Goal: Transaction & Acquisition: Purchase product/service

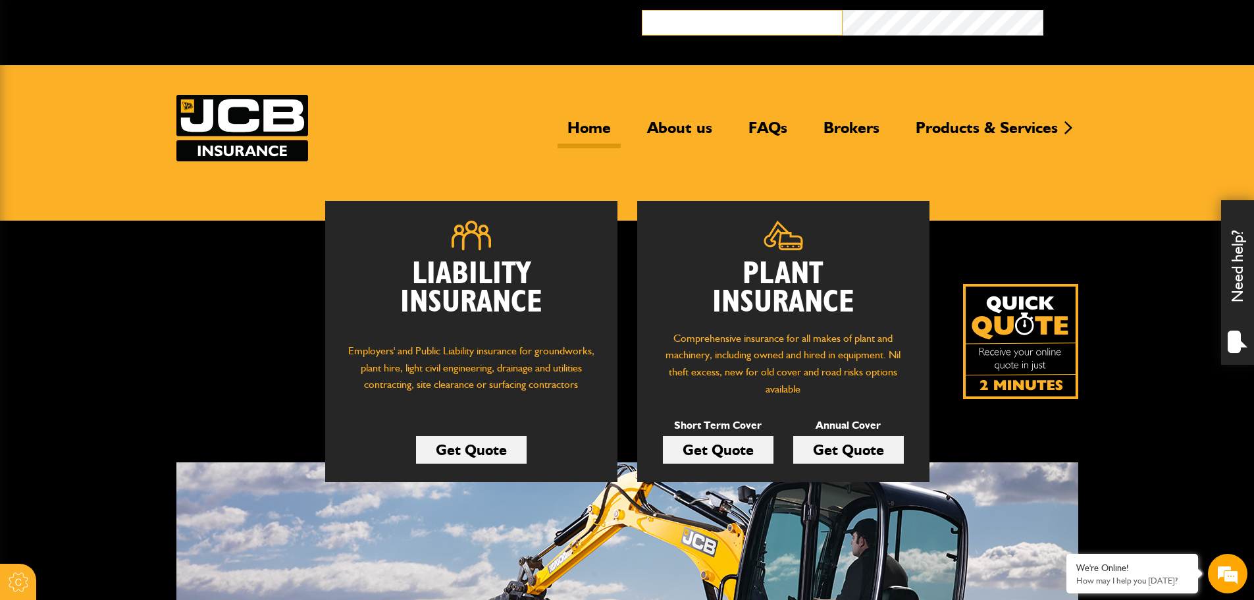
click at [675, 22] on input "email" at bounding box center [742, 23] width 201 height 26
type input "**********"
click at [1043, 10] on button "Broker Login" at bounding box center [1143, 20] width 201 height 20
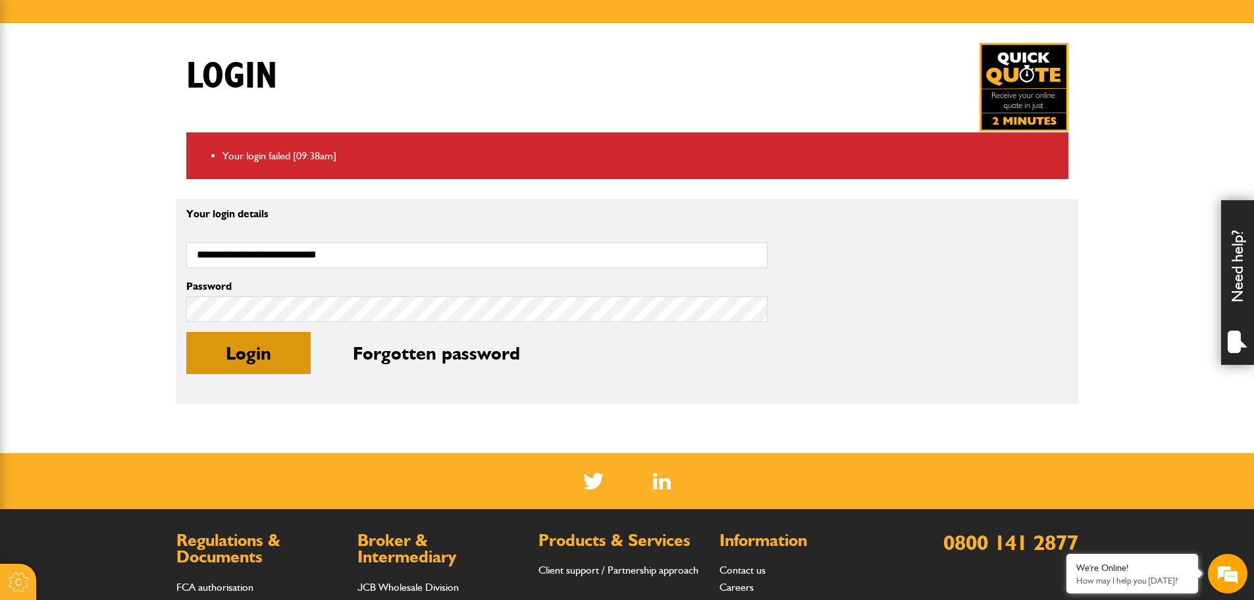
click at [265, 349] on button "Login" at bounding box center [248, 353] width 124 height 42
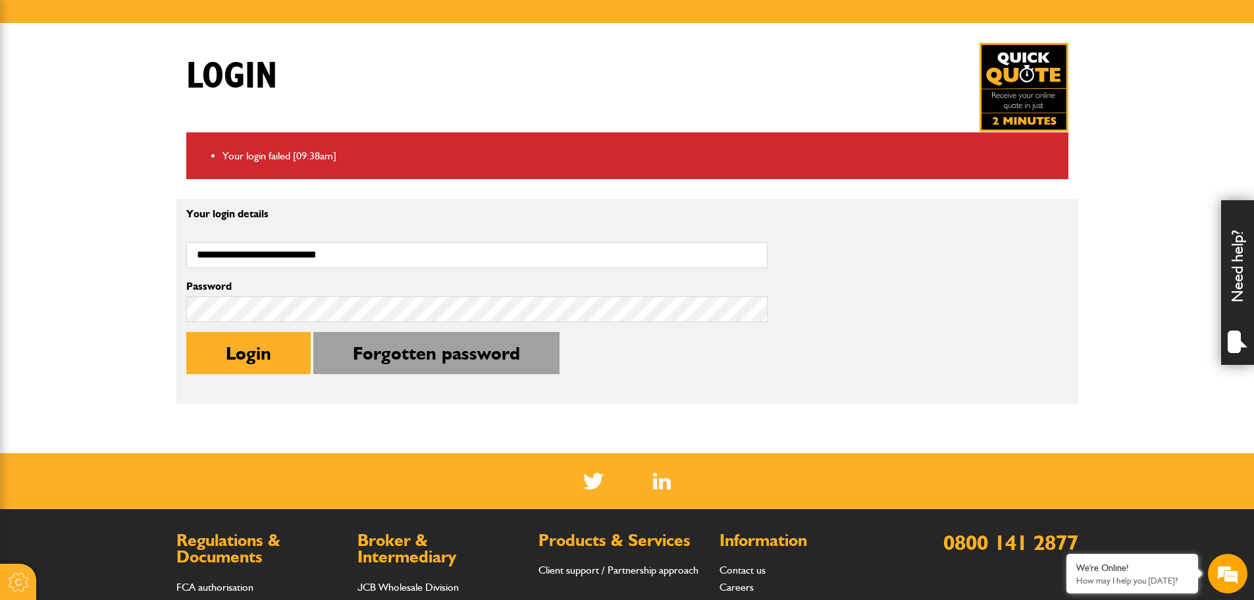
click at [434, 351] on button "Forgotten password" at bounding box center [436, 353] width 246 height 42
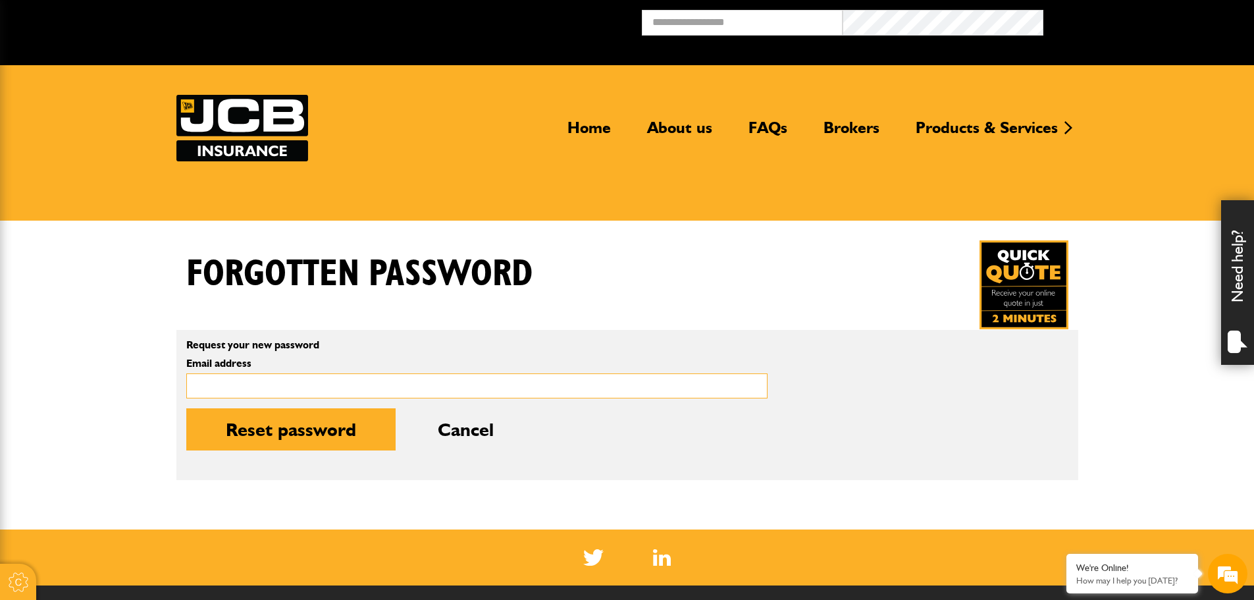
click at [274, 386] on input "Email address" at bounding box center [476, 386] width 581 height 26
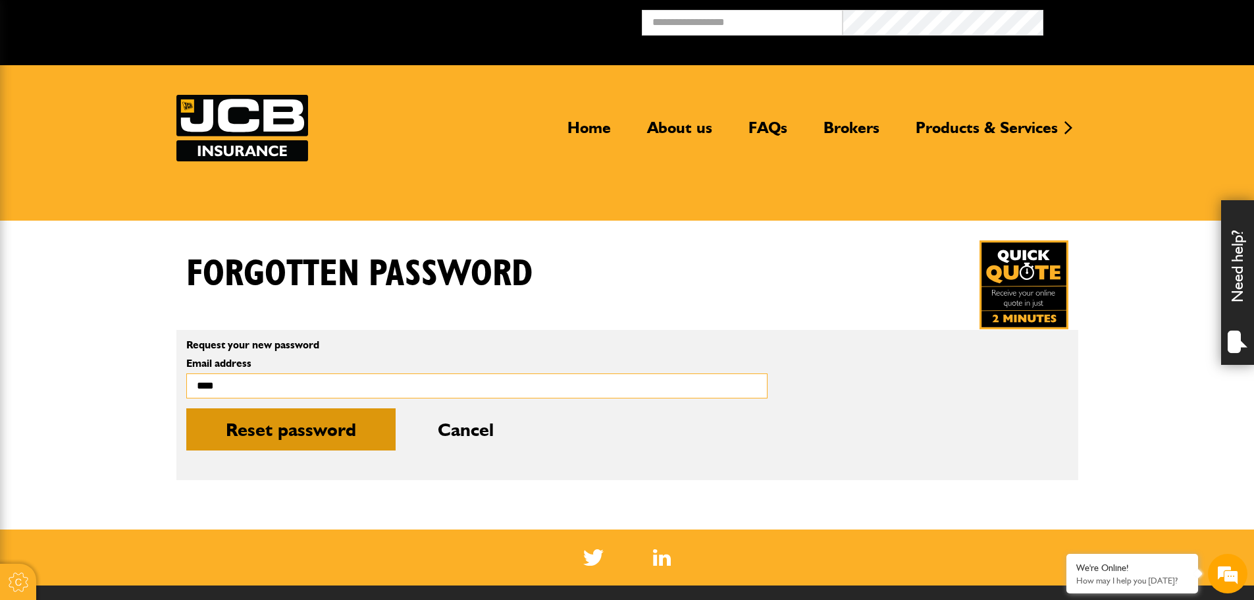
type input "**********"
click at [283, 428] on button "Reset password" at bounding box center [290, 429] width 209 height 42
click at [292, 430] on button "Reset password" at bounding box center [290, 429] width 209 height 42
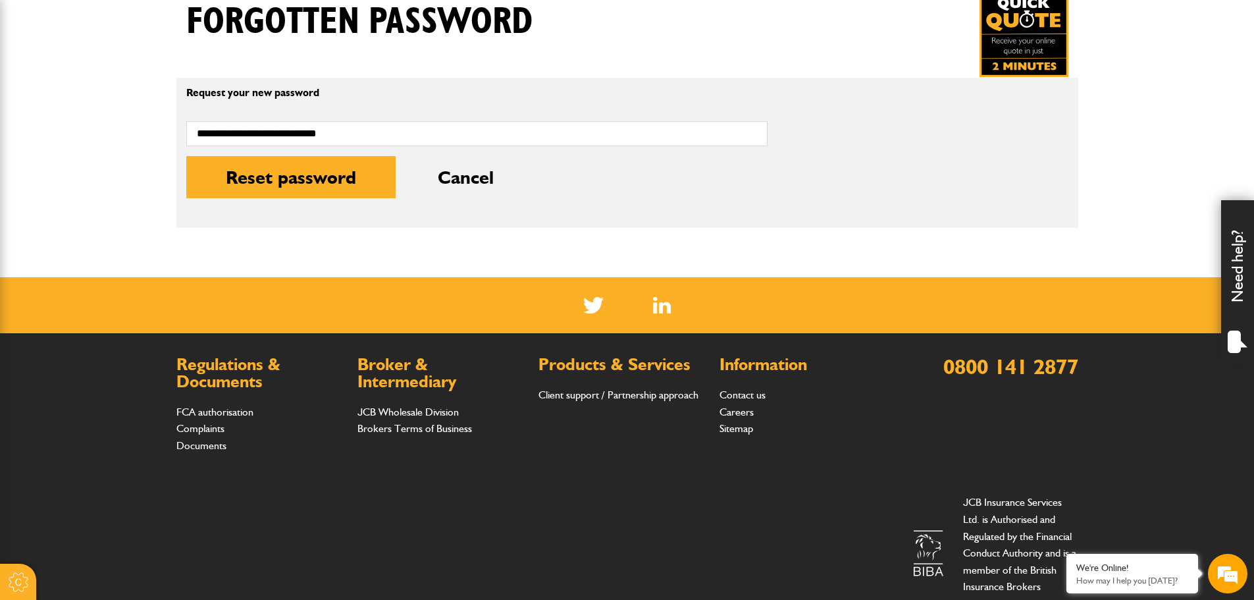
scroll to position [263, 0]
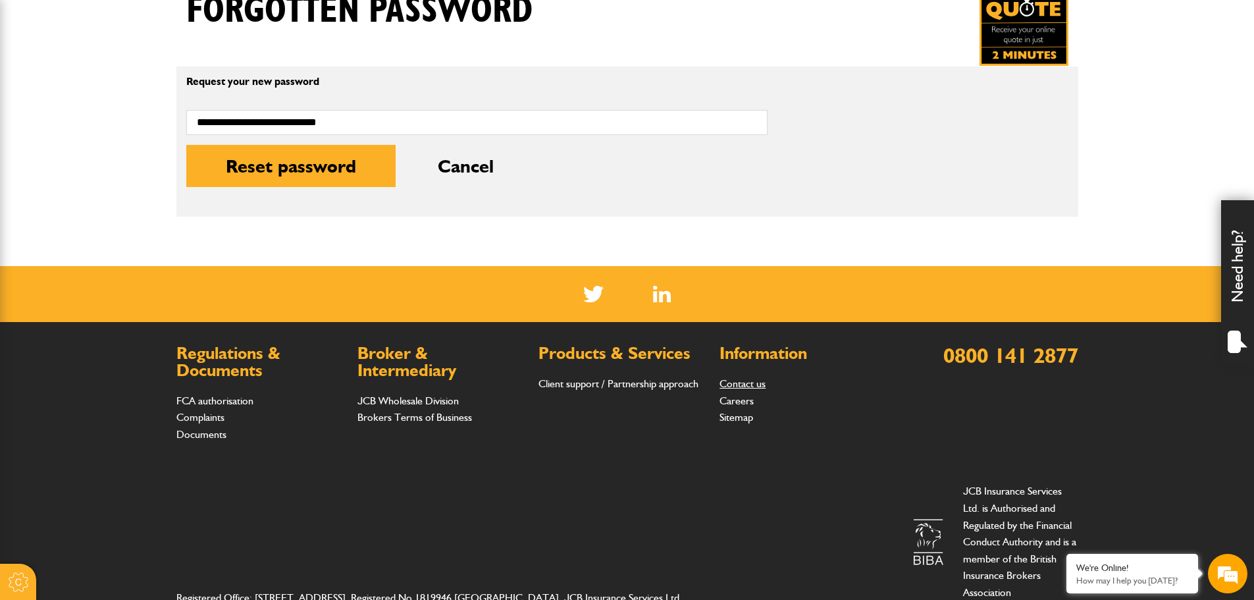
click at [735, 378] on link "Contact us" at bounding box center [742, 383] width 46 height 13
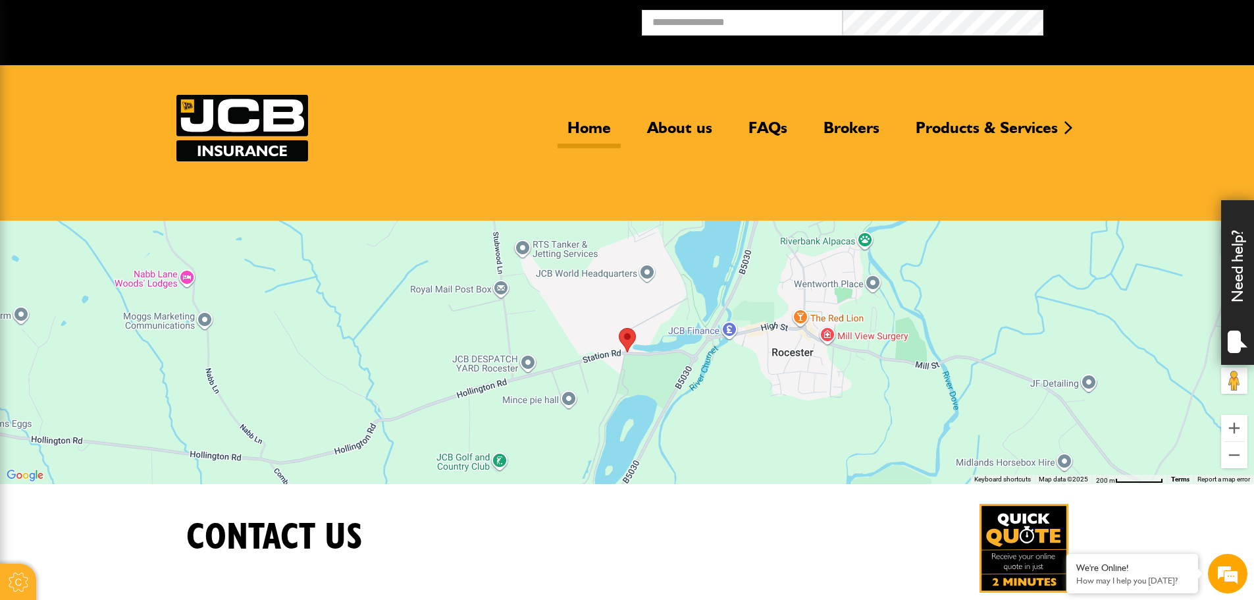
click at [589, 122] on link "Home" at bounding box center [588, 133] width 63 height 30
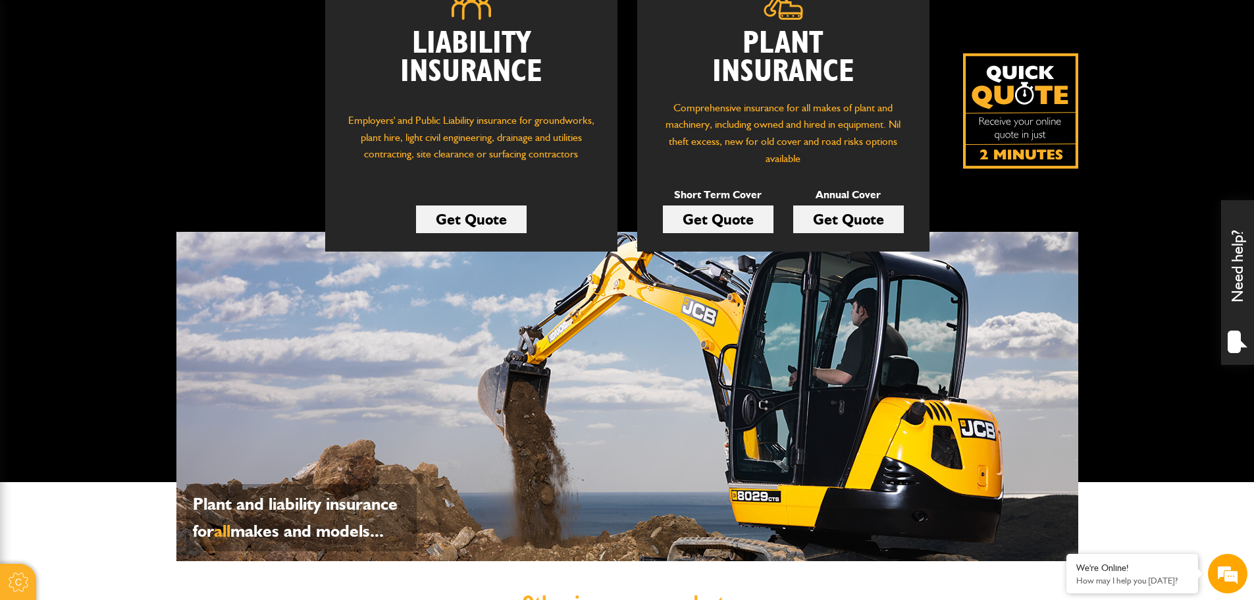
scroll to position [197, 0]
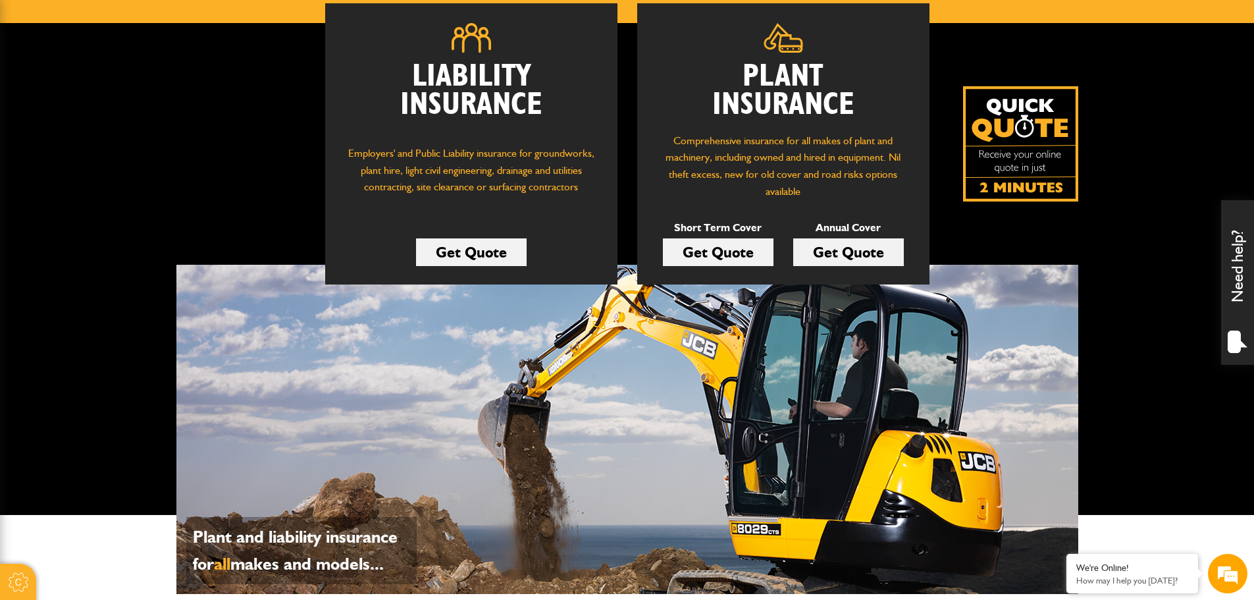
click at [842, 247] on link "Get Quote" at bounding box center [848, 252] width 111 height 28
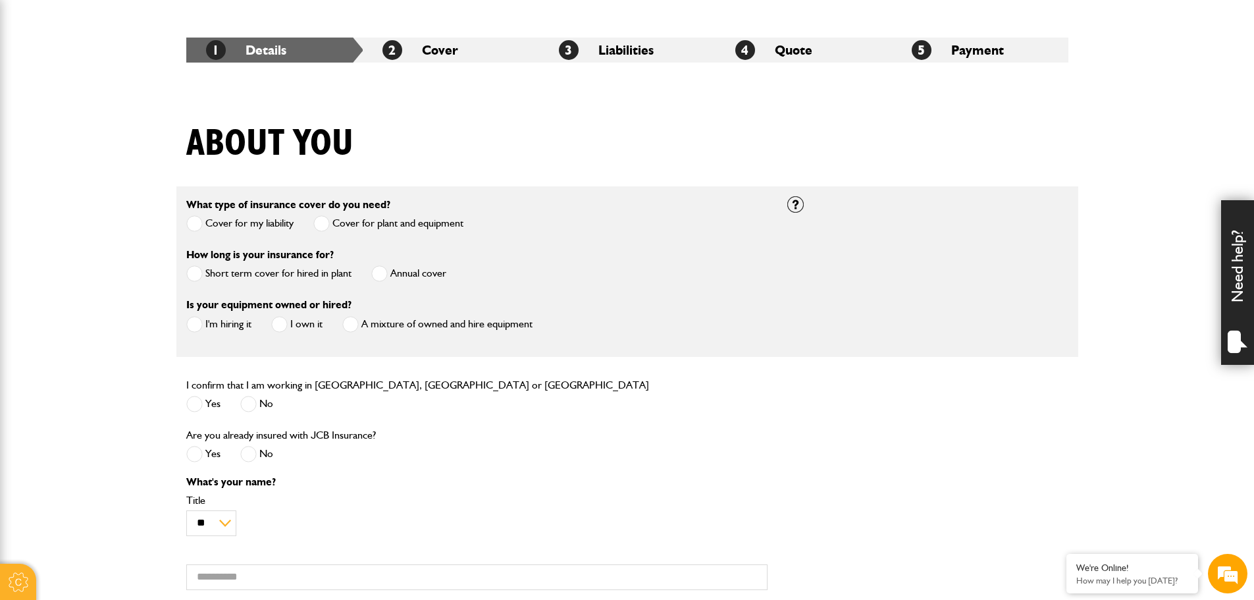
scroll to position [263, 0]
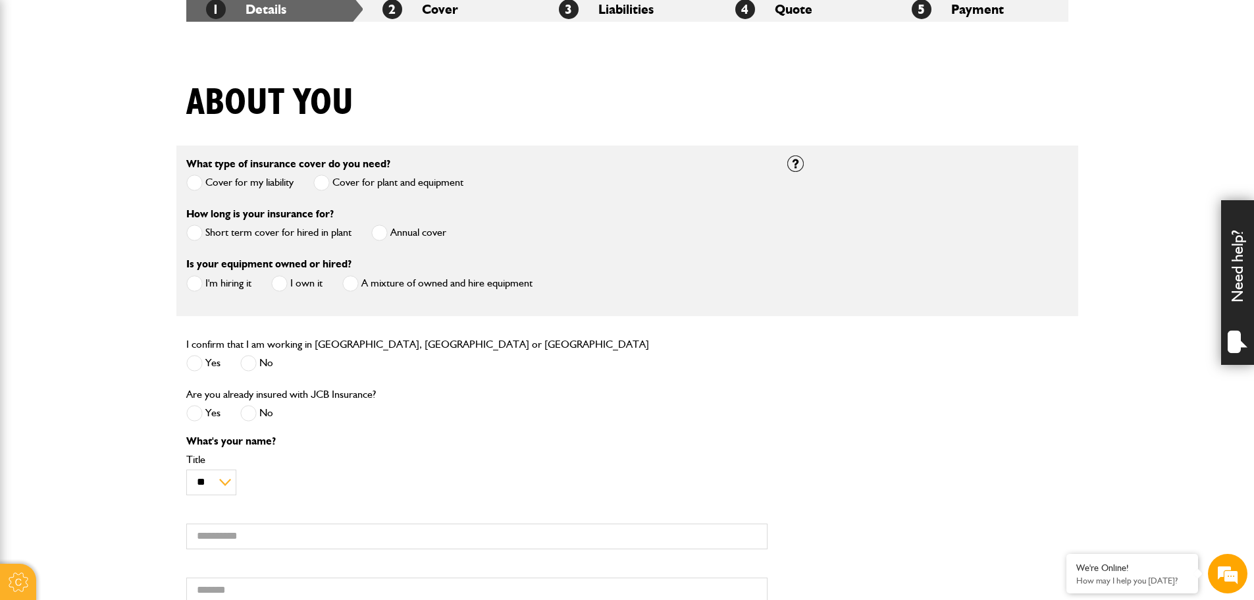
click at [382, 236] on span at bounding box center [379, 232] width 16 height 16
click at [281, 281] on span at bounding box center [279, 283] width 16 height 16
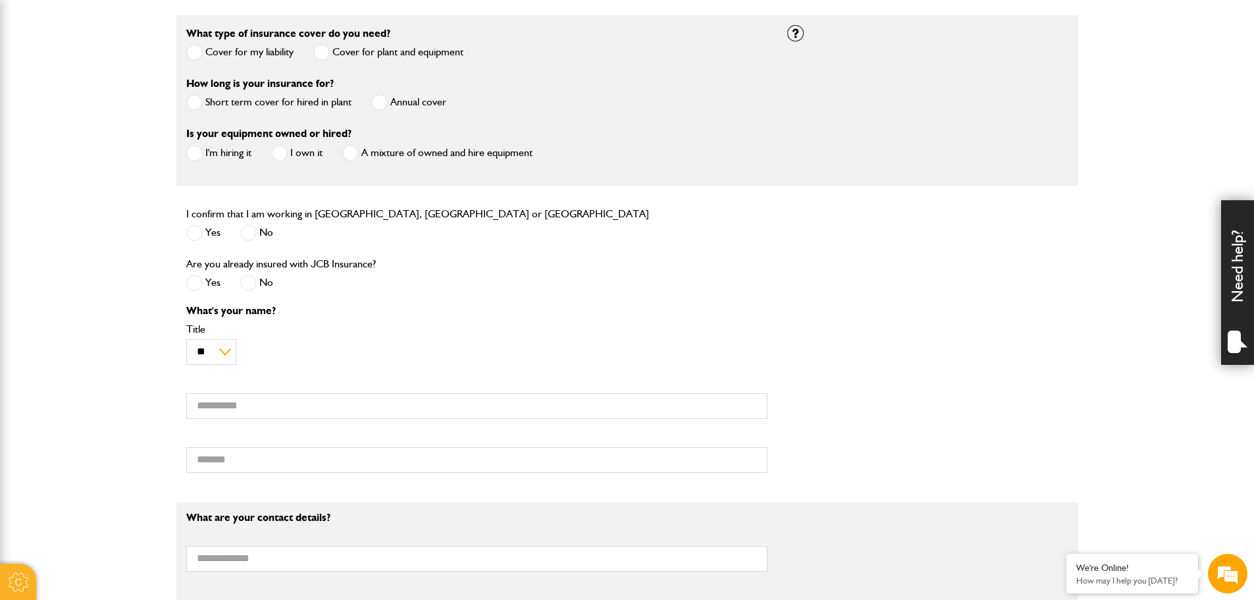
scroll to position [395, 0]
click at [193, 230] on span at bounding box center [194, 231] width 16 height 16
click at [197, 282] on span at bounding box center [194, 281] width 16 height 16
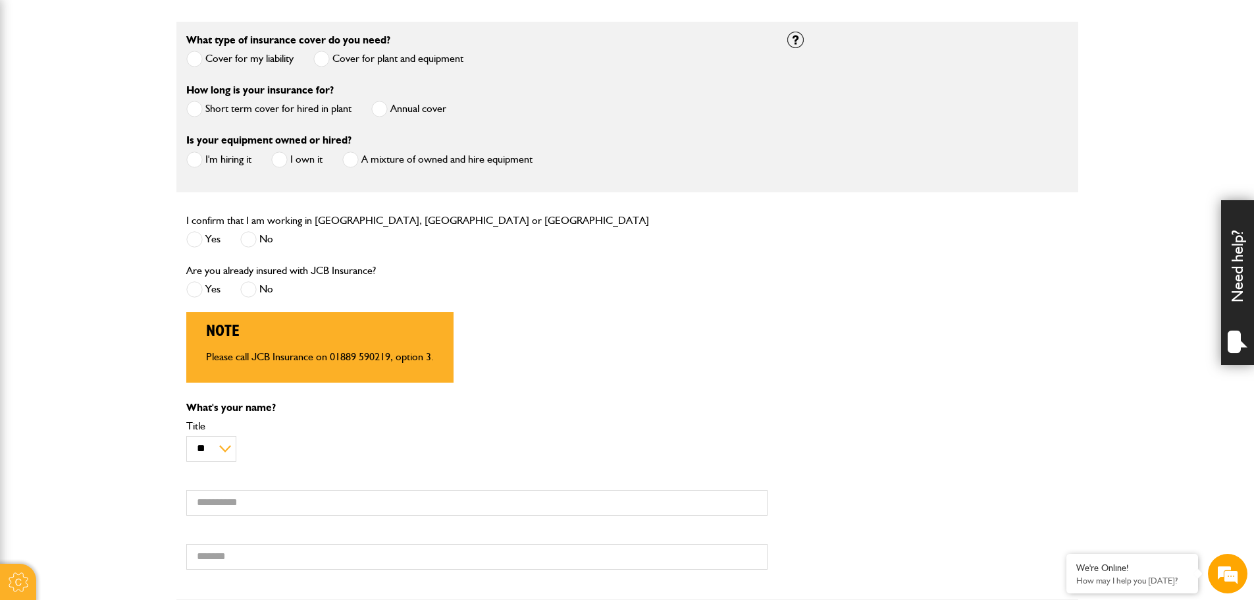
scroll to position [329, 0]
